Goal: Navigation & Orientation: Understand site structure

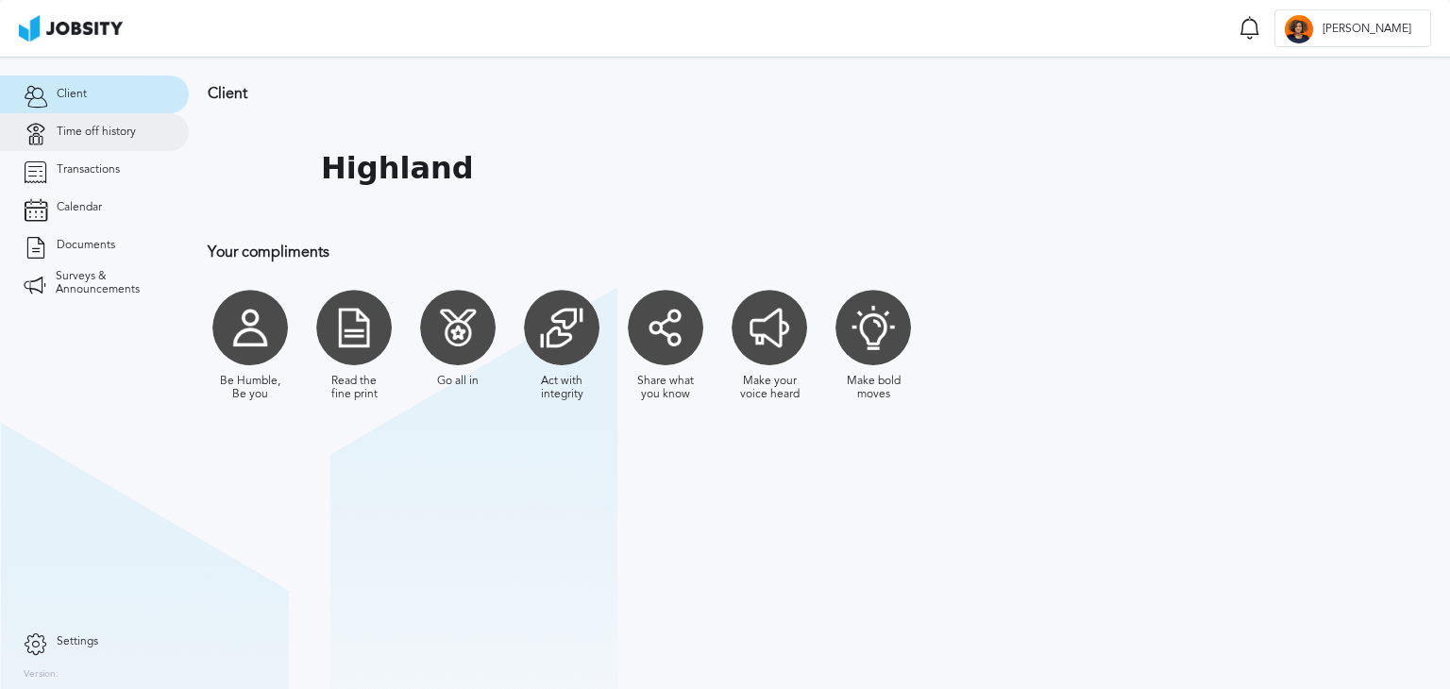
click at [51, 126] on link "Time off history" at bounding box center [94, 132] width 189 height 38
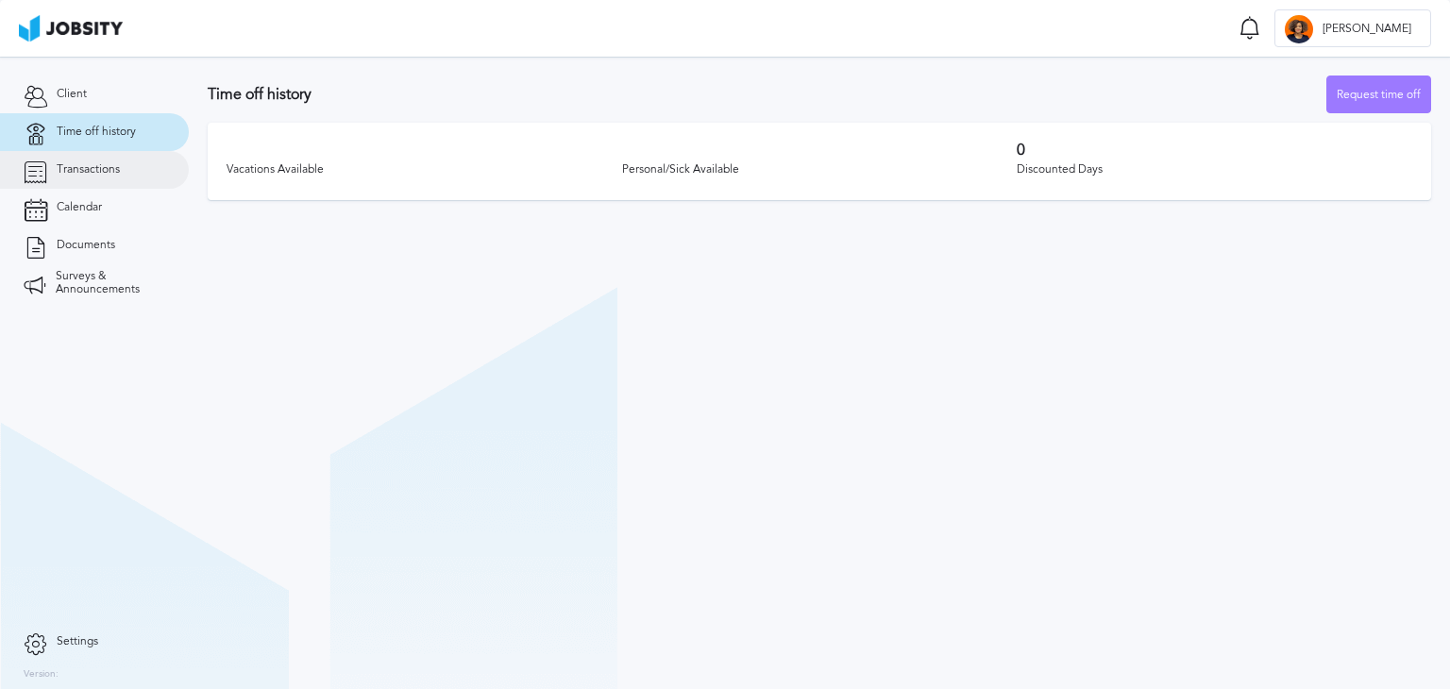
click at [68, 171] on span "Transactions" at bounding box center [88, 169] width 63 height 13
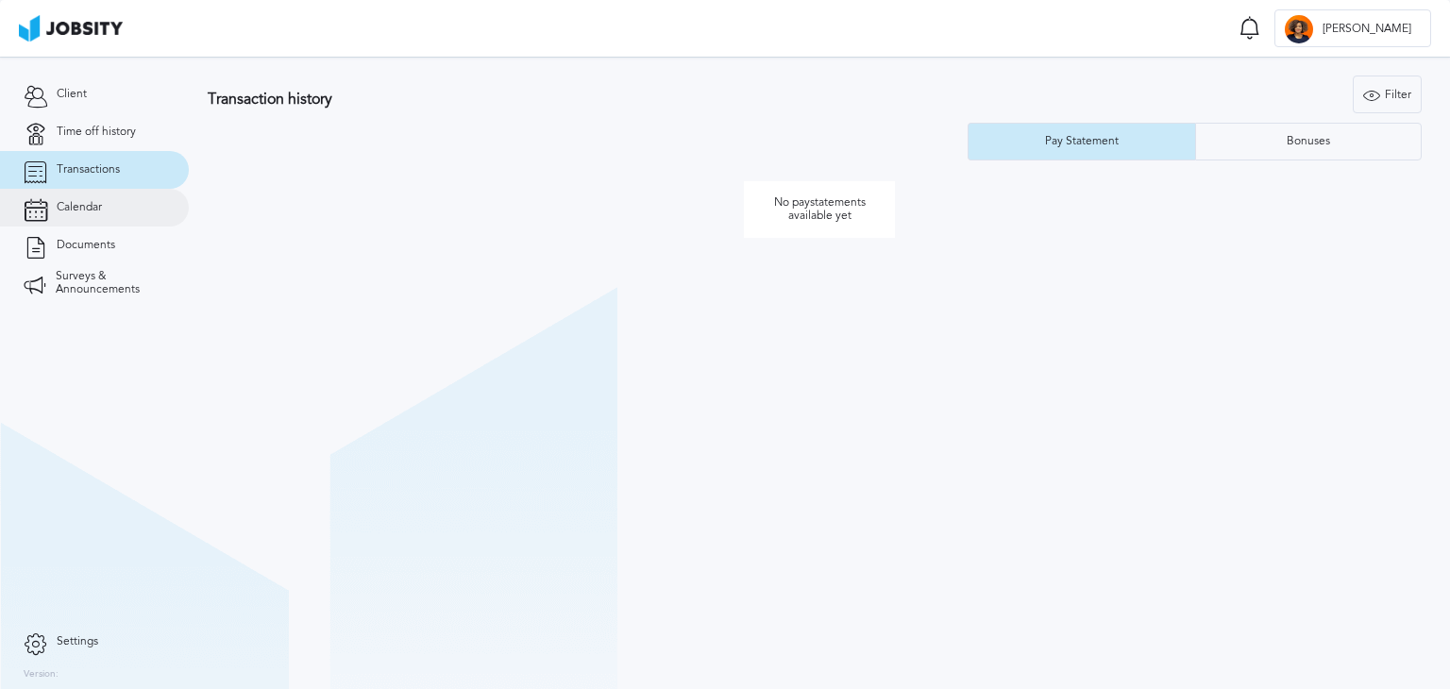
click at [83, 214] on link "Calendar" at bounding box center [94, 208] width 189 height 38
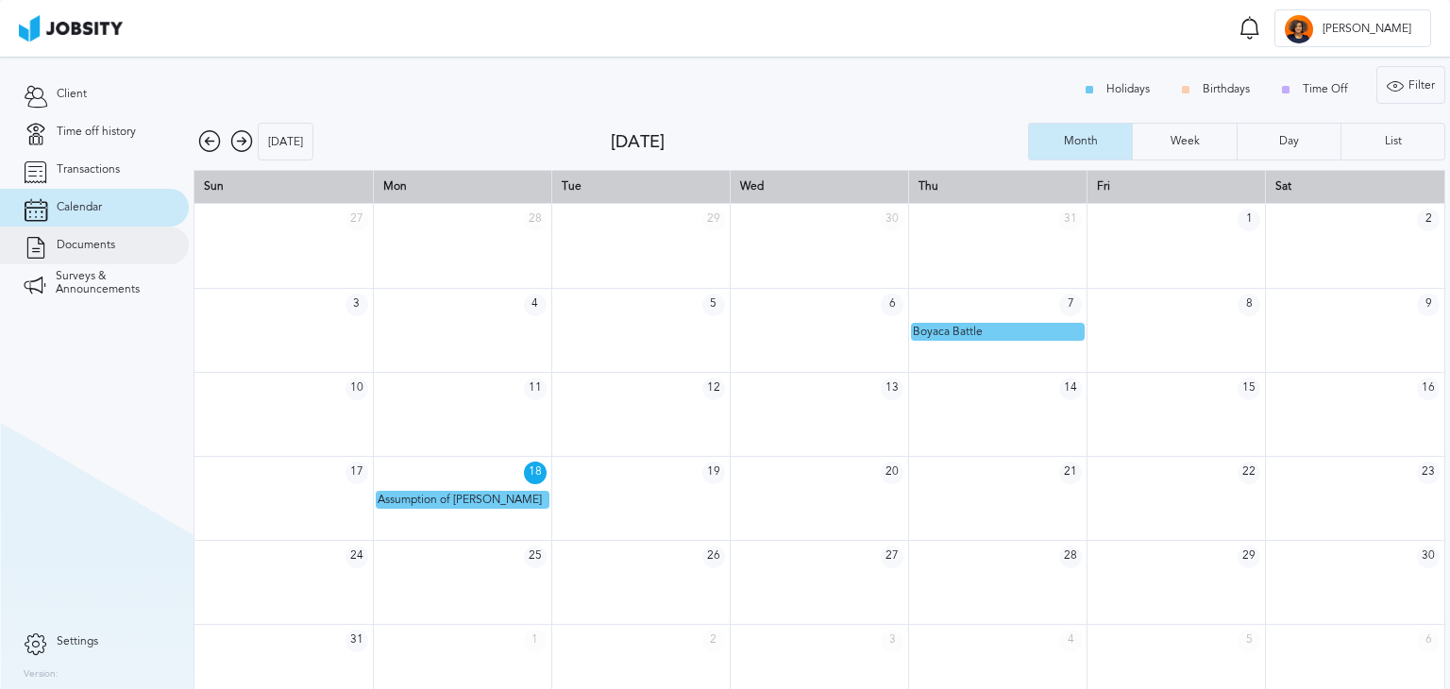
click at [95, 244] on span "Documents" at bounding box center [86, 245] width 59 height 13
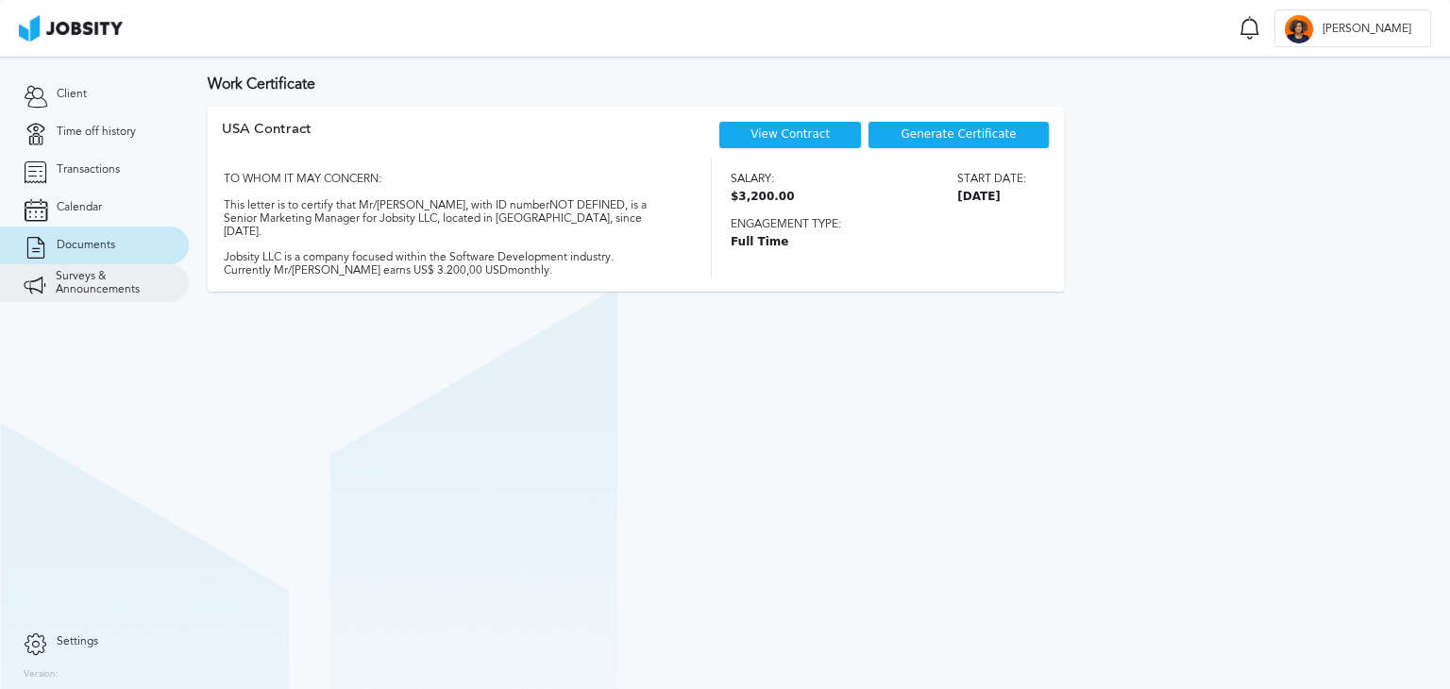
click at [99, 286] on span "Surveys & Announcements" at bounding box center [110, 283] width 109 height 26
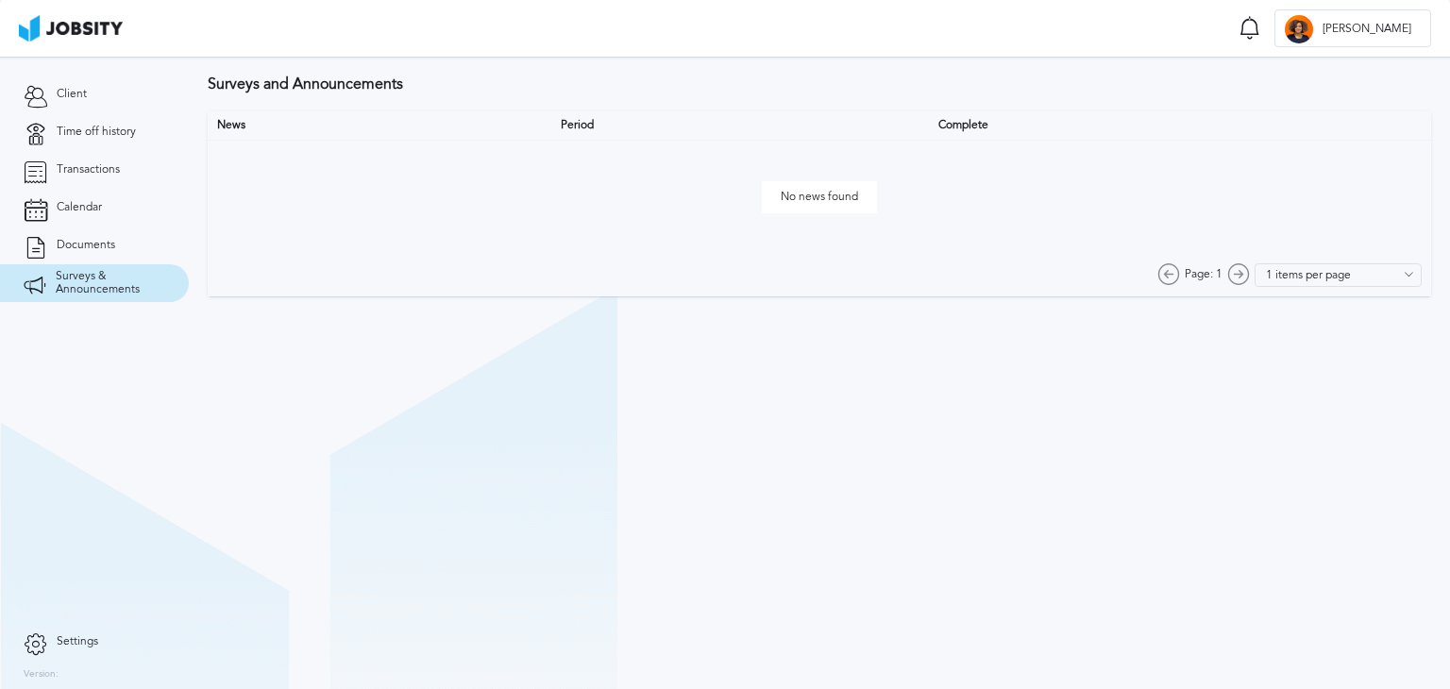
type input "10 items per page"
